Goal: Task Accomplishment & Management: Manage account settings

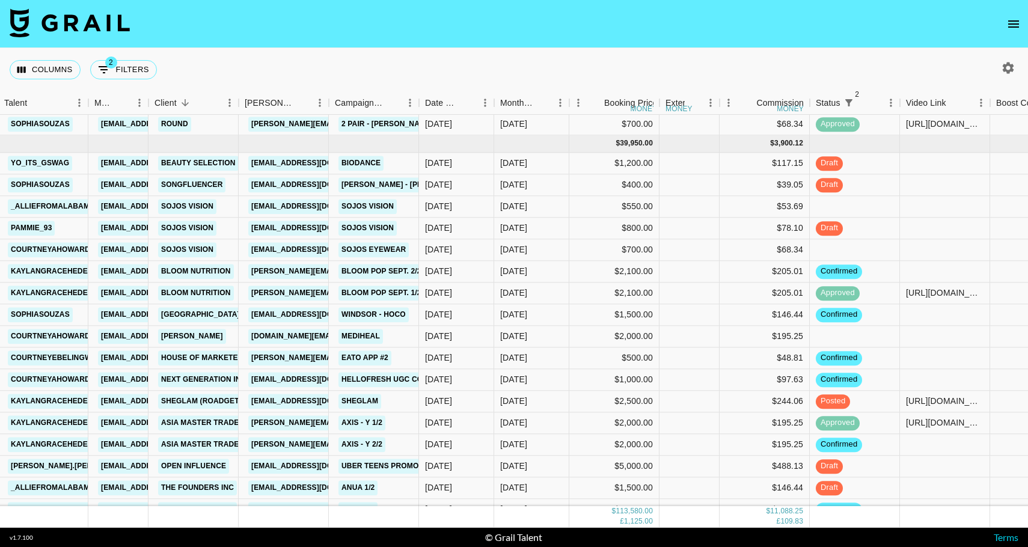
scroll to position [1289, 101]
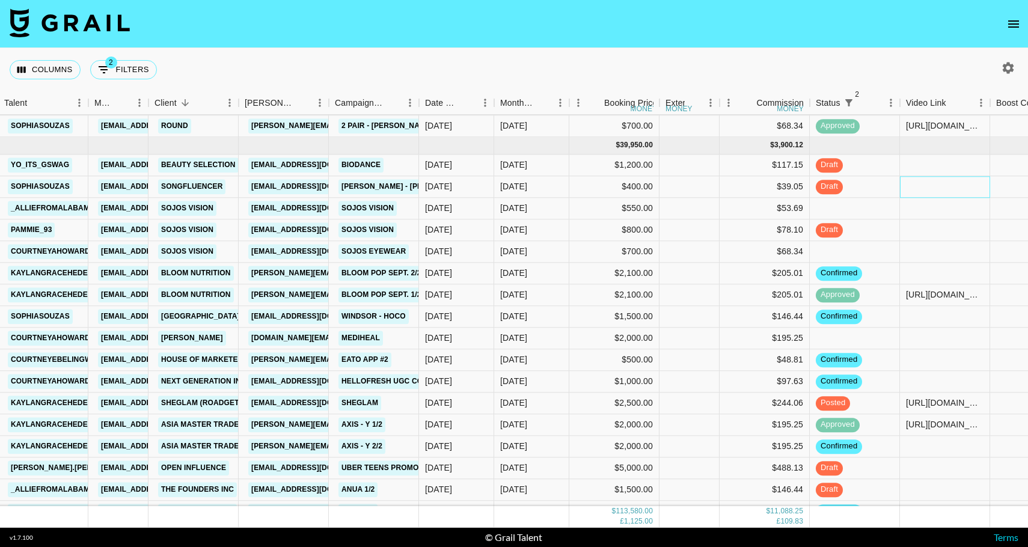
click at [921, 183] on div at bounding box center [945, 187] width 90 height 22
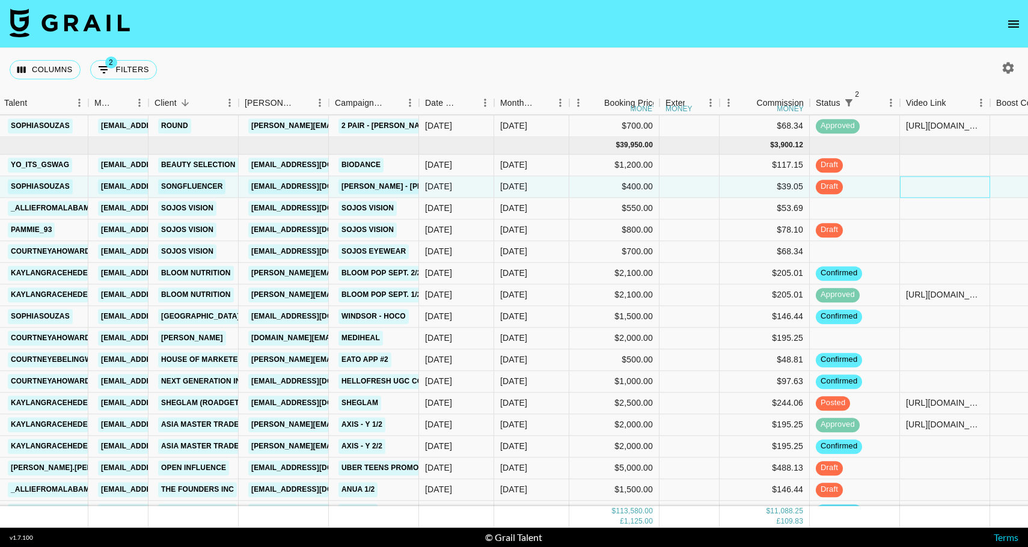
click at [921, 183] on div at bounding box center [945, 187] width 90 height 22
type input "[URL][DOMAIN_NAME]"
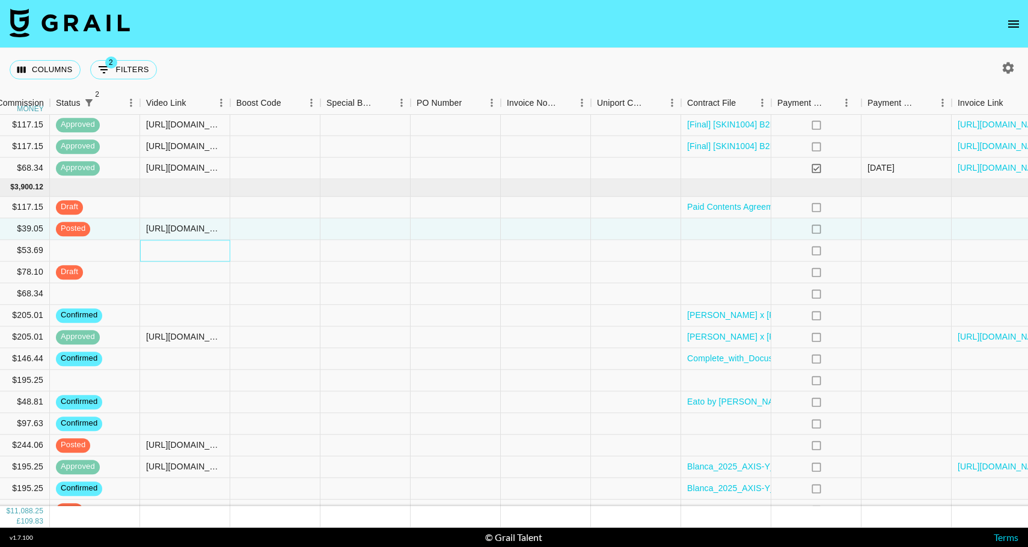
scroll to position [1247, 923]
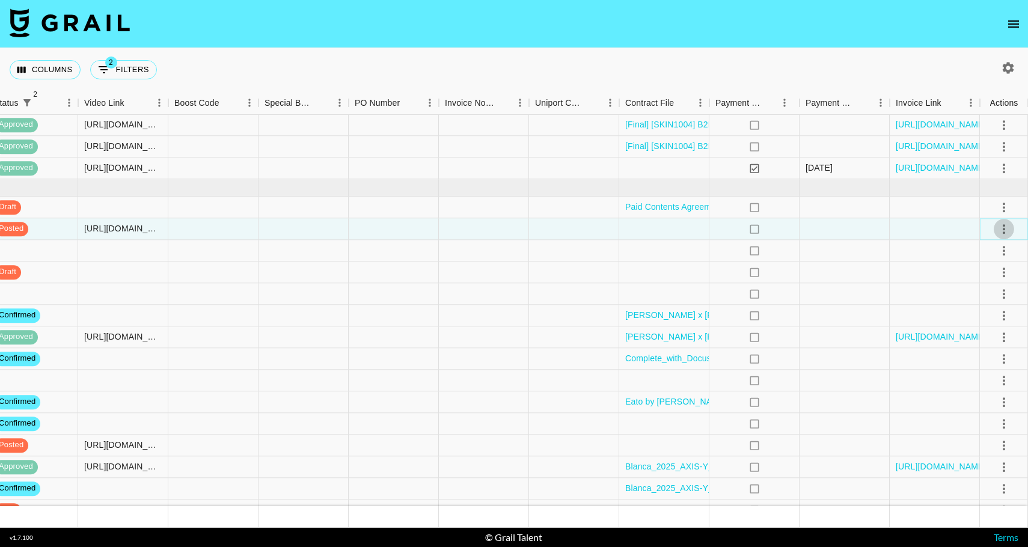
click at [1000, 227] on icon "select merge strategy" at bounding box center [1004, 229] width 14 height 14
click at [982, 346] on div "Approve" at bounding box center [977, 341] width 37 height 14
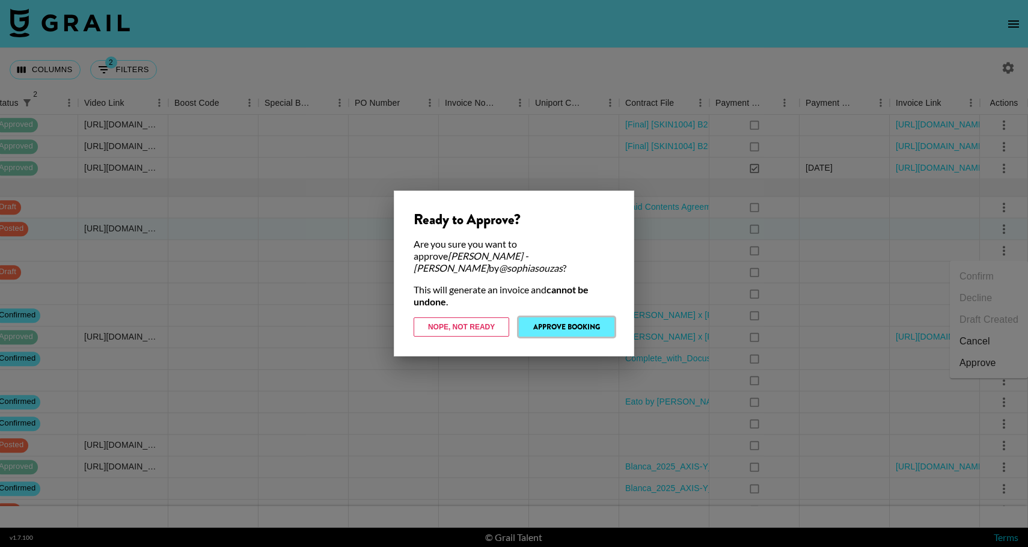
click at [564, 317] on button "Approve Booking" at bounding box center [567, 326] width 96 height 19
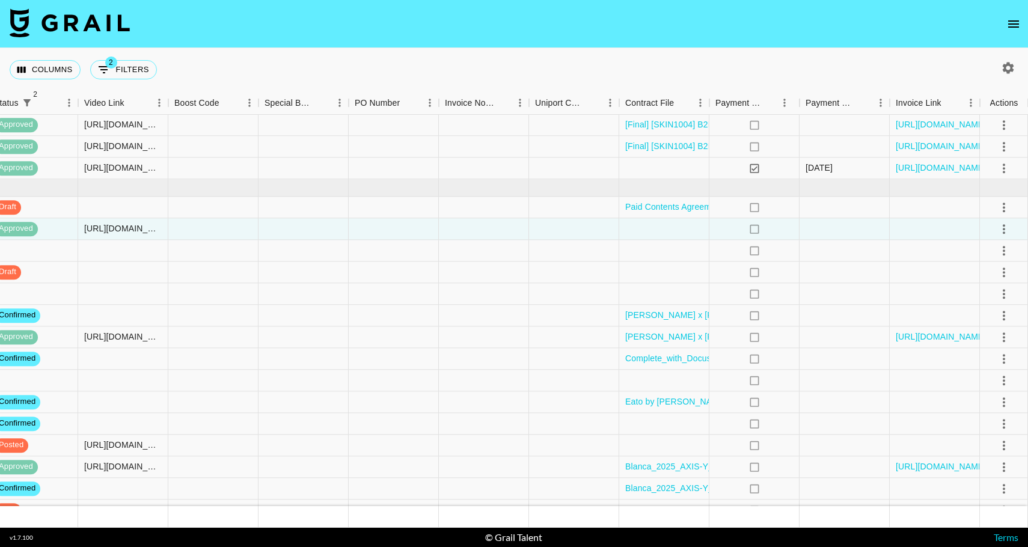
scroll to position [1247, 923]
click at [1013, 23] on icon "open drawer" at bounding box center [1013, 23] width 11 height 7
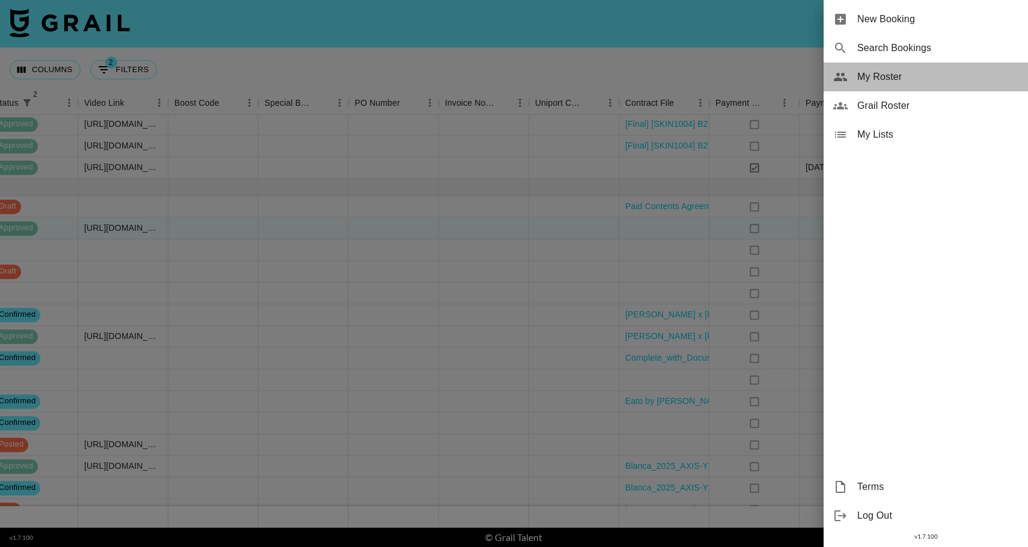
click at [914, 76] on span "My Roster" at bounding box center [937, 77] width 161 height 14
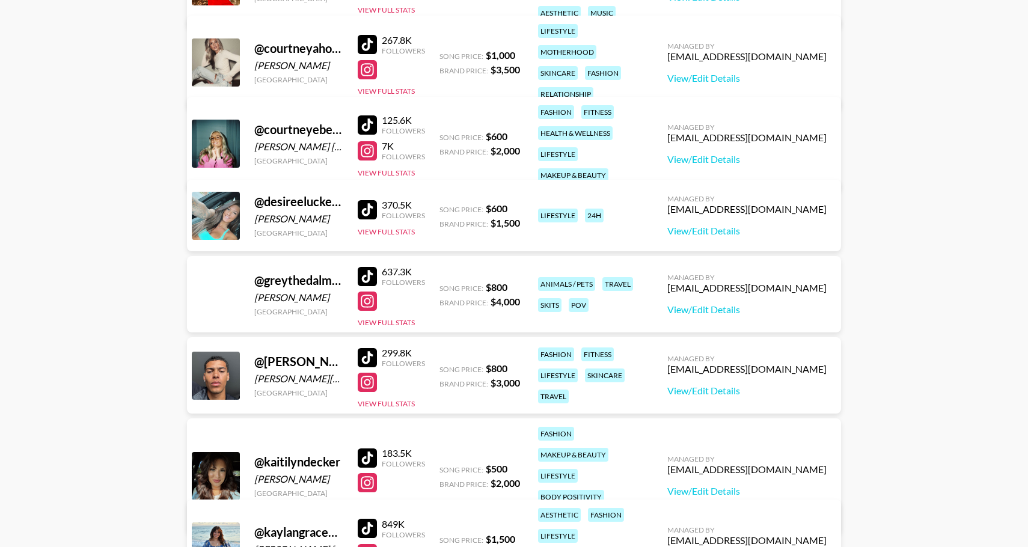
scroll to position [496, 0]
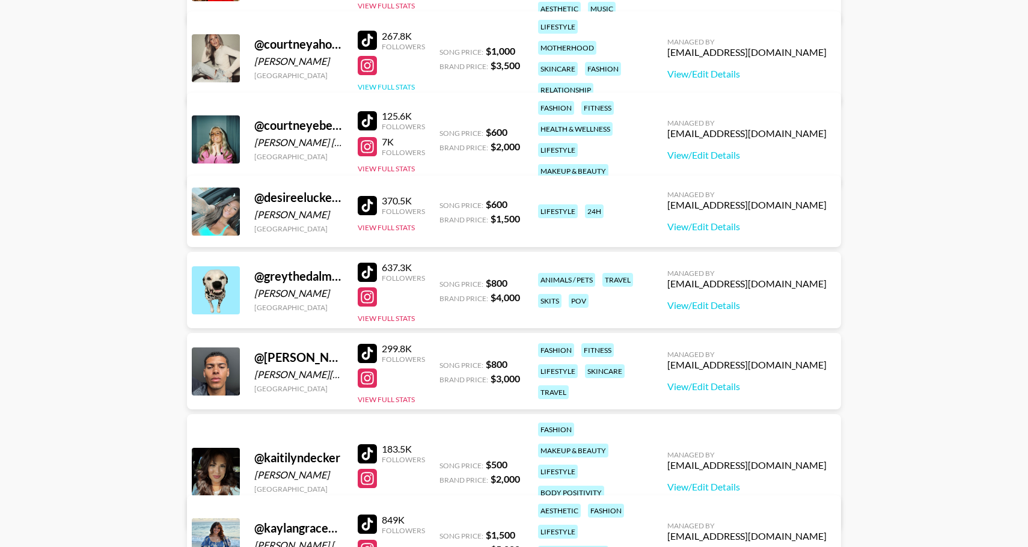
click at [376, 82] on button "View Full Stats" at bounding box center [386, 86] width 57 height 9
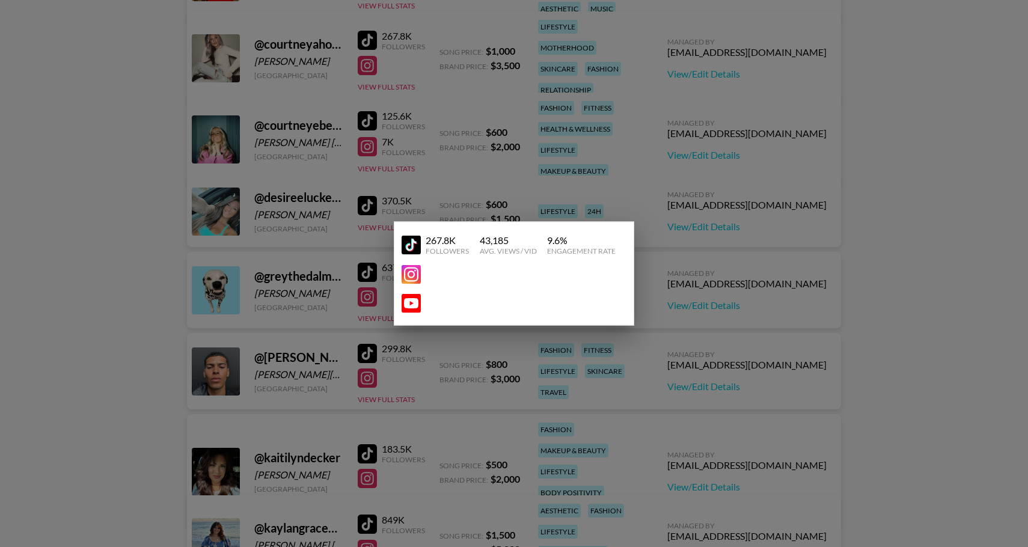
click at [413, 270] on img at bounding box center [411, 274] width 19 height 19
click at [582, 213] on div at bounding box center [514, 273] width 1028 height 547
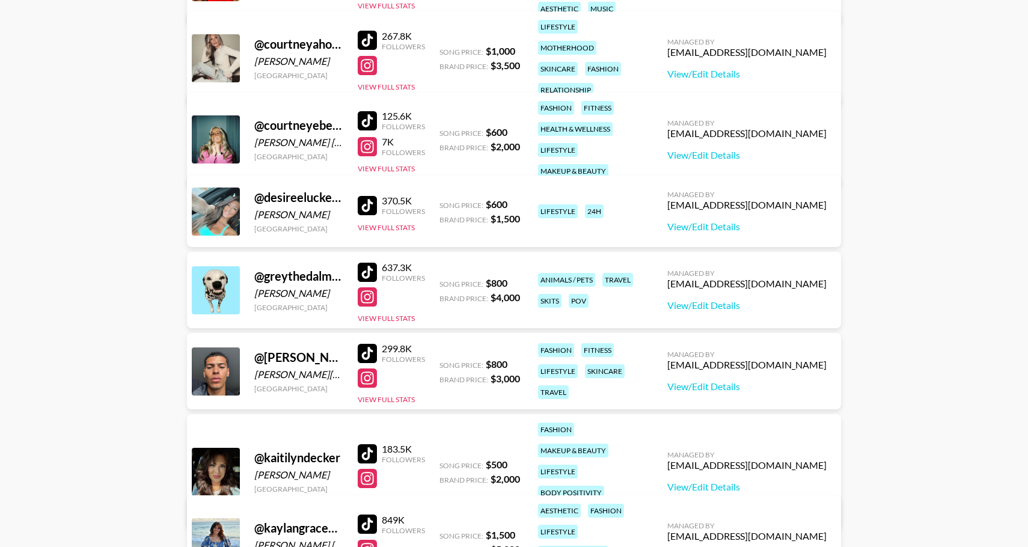
drag, startPoint x: 31, startPoint y: 50, endPoint x: 50, endPoint y: -42, distance: 94.0
click at [50, 0] on html "[PERSON_NAME] 's Roster: Show Hidden/Deleted Creators @ 2.[DEMOGRAPHIC_DATA].an…" at bounding box center [514, 484] width 1028 height 1961
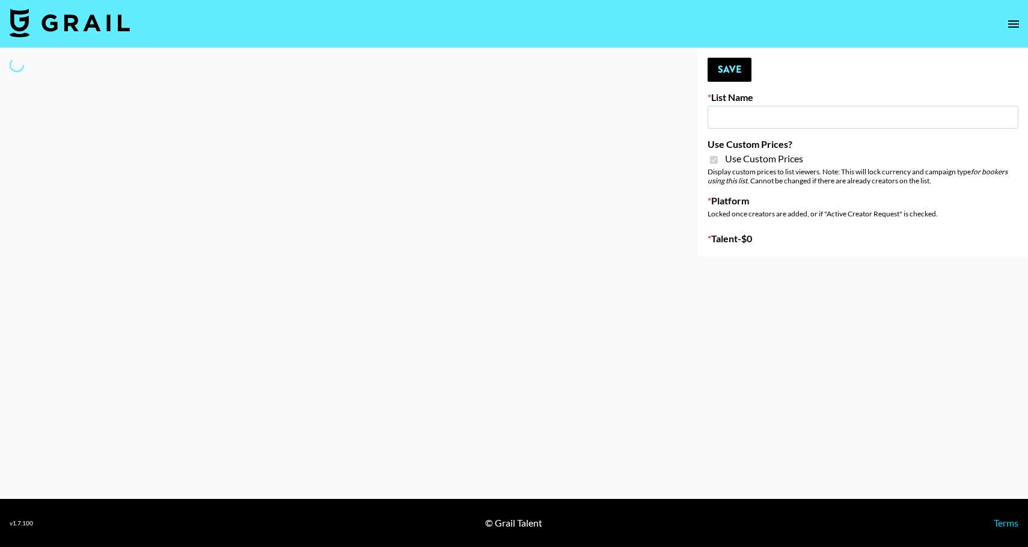
type input "Superpower (11th Sept)"
checkbox input "true"
select select "Brand"
type input "Superpower (11th Sept)"
checkbox input "true"
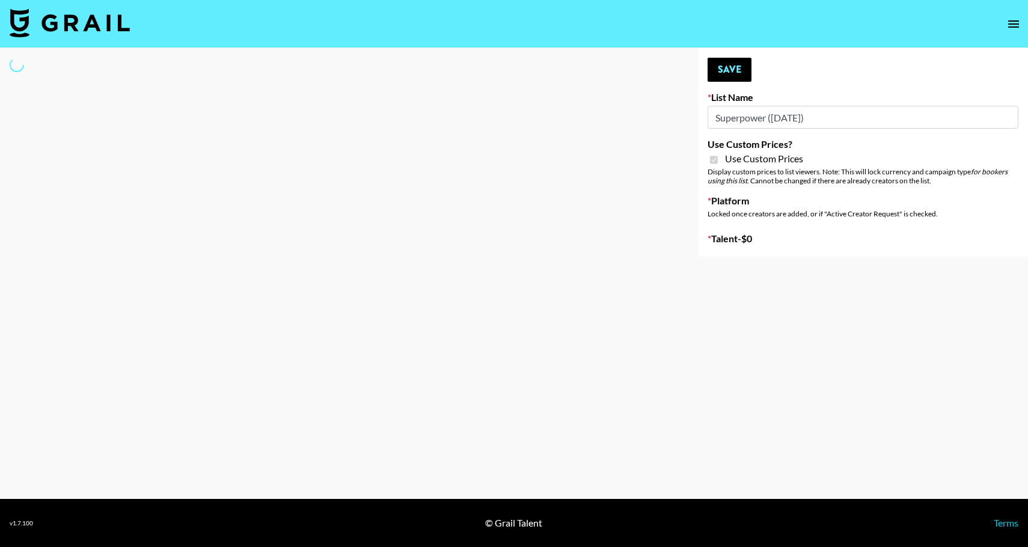
select select "Brand"
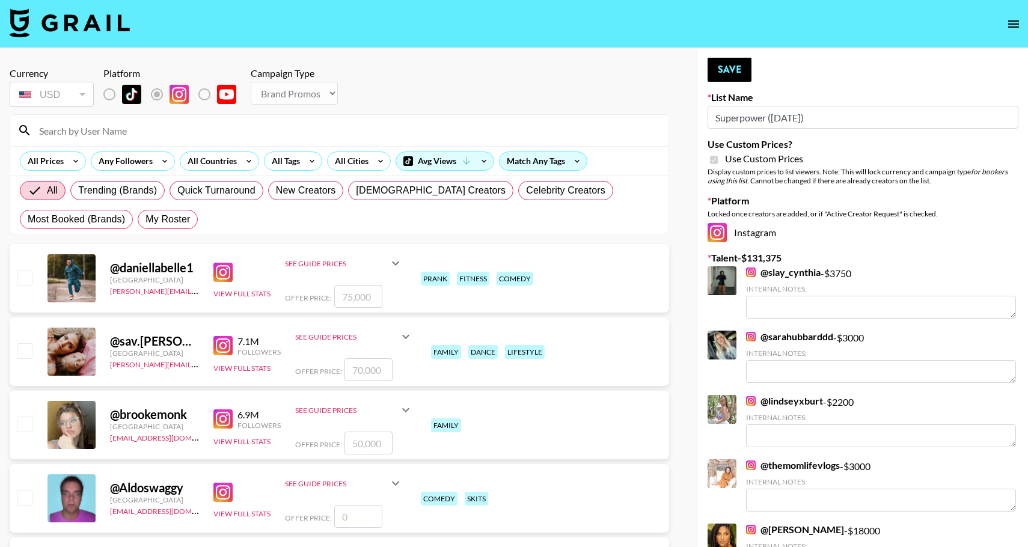
click at [148, 129] on input at bounding box center [346, 130] width 629 height 19
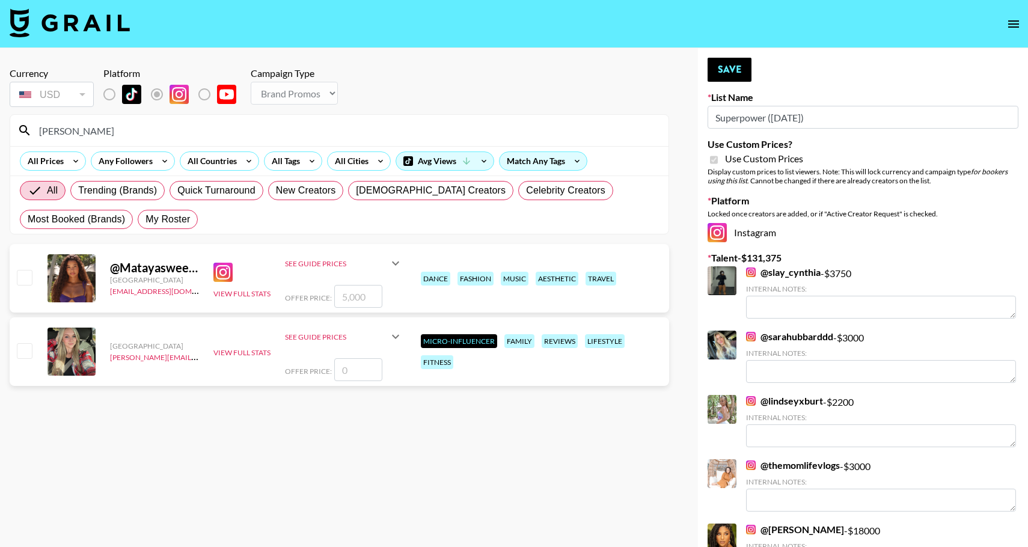
type input "mataya"
click at [23, 277] on input "checkbox" at bounding box center [24, 277] width 14 height 14
checkbox input "true"
drag, startPoint x: 368, startPoint y: 301, endPoint x: 326, endPoint y: 298, distance: 42.7
click at [326, 298] on div "Offer Price: 5000" at bounding box center [344, 296] width 118 height 23
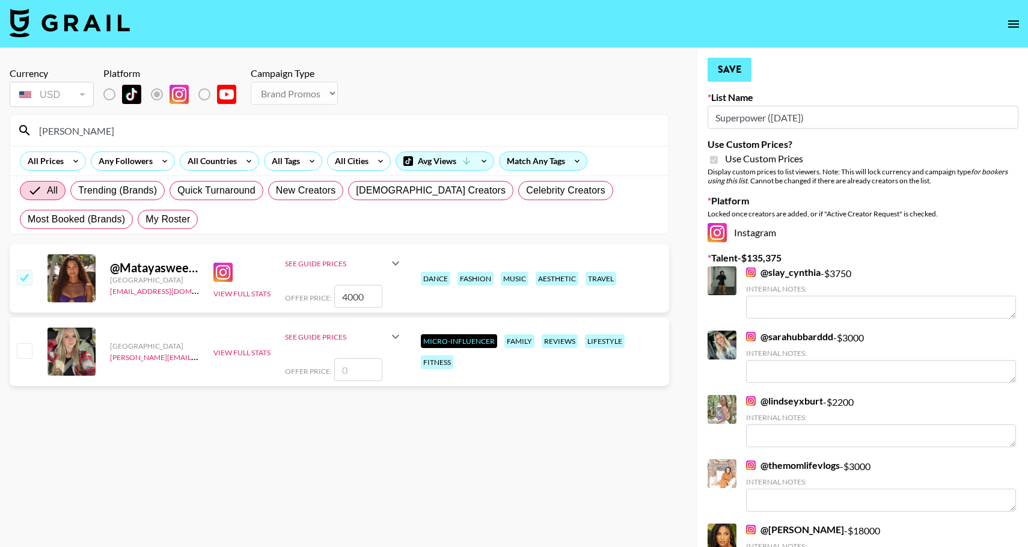
type input "4000"
click at [740, 75] on button "Save" at bounding box center [729, 70] width 44 height 24
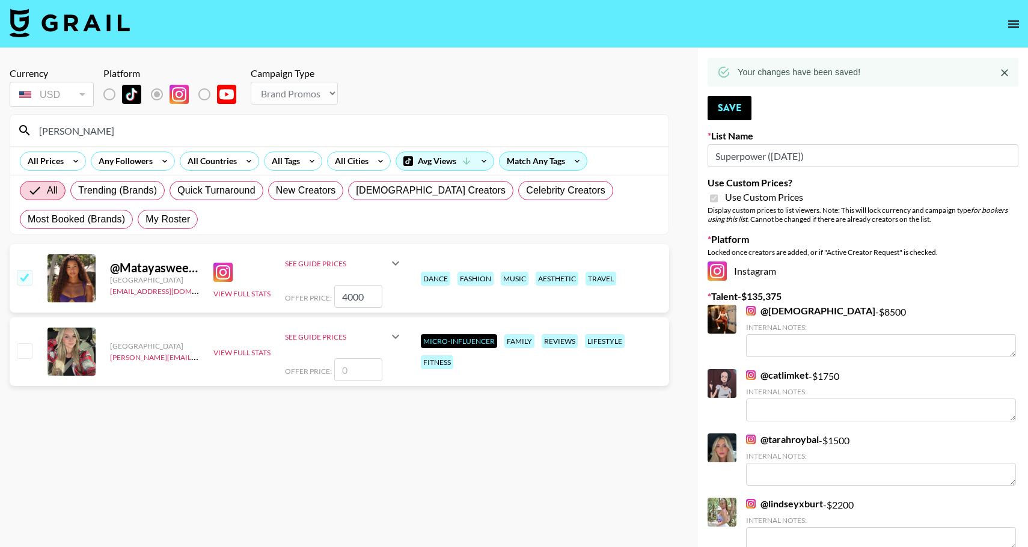
drag, startPoint x: 103, startPoint y: 126, endPoint x: 16, endPoint y: 119, distance: 87.5
click at [16, 119] on div "mataya" at bounding box center [339, 130] width 658 height 31
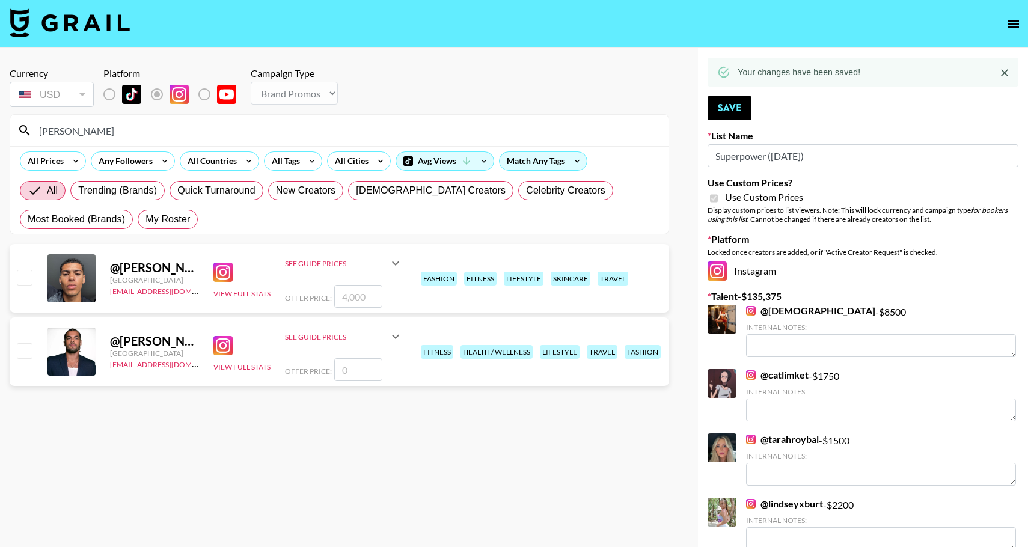
type input "josh_"
click at [20, 286] on div at bounding box center [23, 278] width 19 height 20
click at [30, 281] on input "checkbox" at bounding box center [24, 277] width 14 height 14
checkbox input "true"
type input "4000"
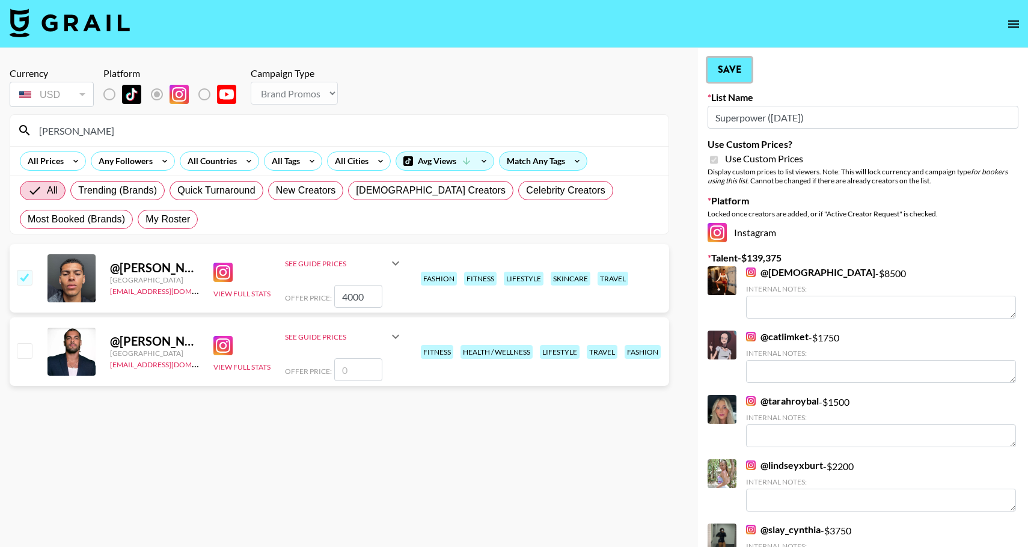
click at [736, 72] on button "Save" at bounding box center [729, 70] width 44 height 24
